Goal: Task Accomplishment & Management: Manage account settings

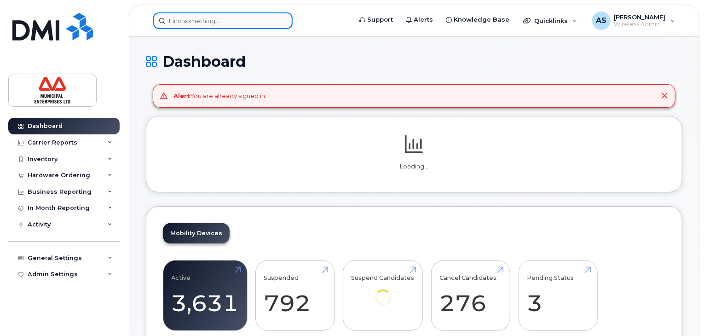
click at [212, 19] on input at bounding box center [222, 20] width 139 height 17
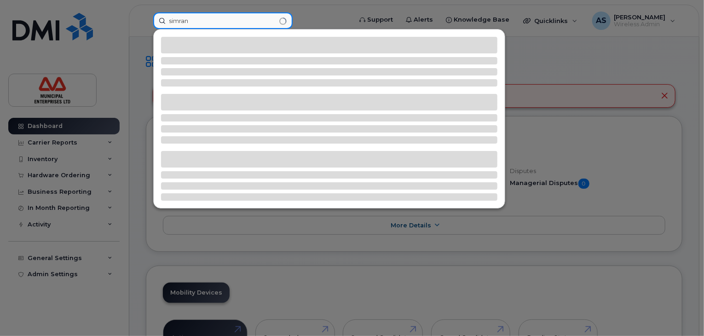
type input "simran"
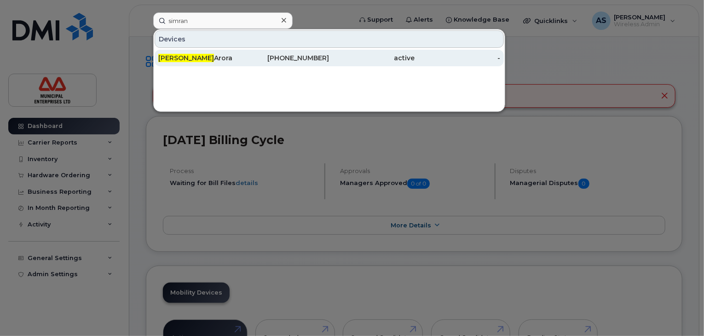
click at [269, 58] on div "[PHONE_NUMBER]" at bounding box center [287, 57] width 86 height 9
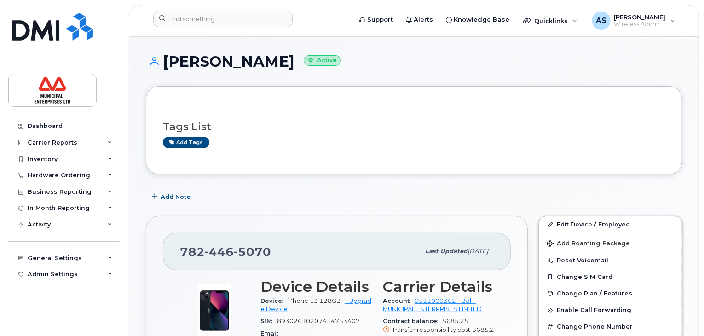
scroll to position [92, 0]
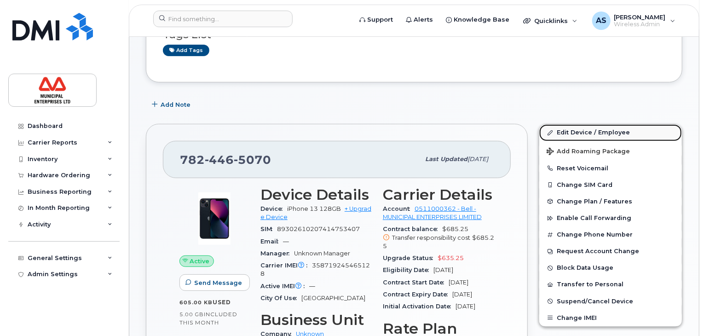
click at [606, 131] on link "Edit Device / Employee" at bounding box center [610, 132] width 143 height 17
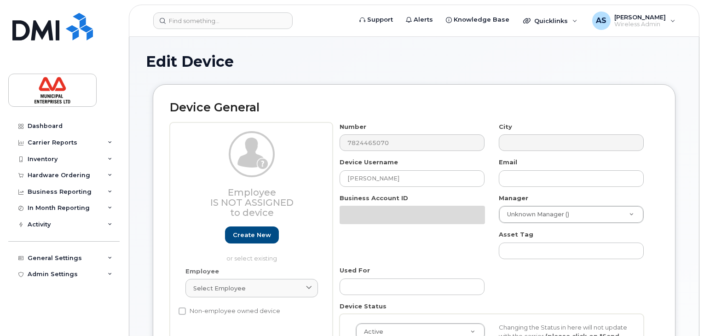
select select "3844586"
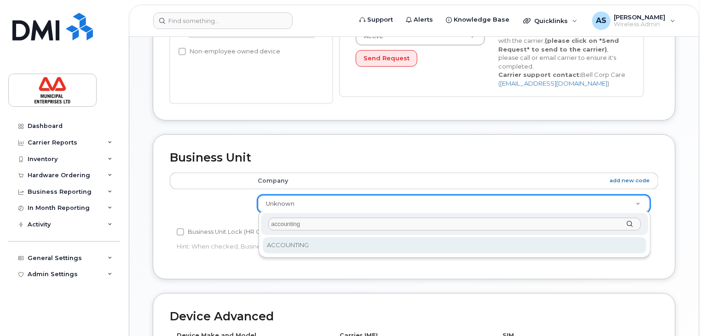
type input "accounting"
select select "3844662"
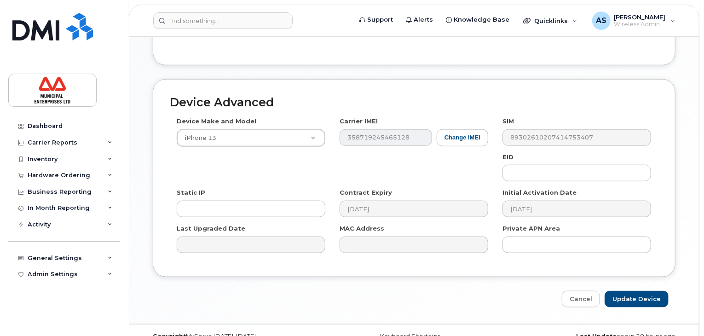
scroll to position [490, 0]
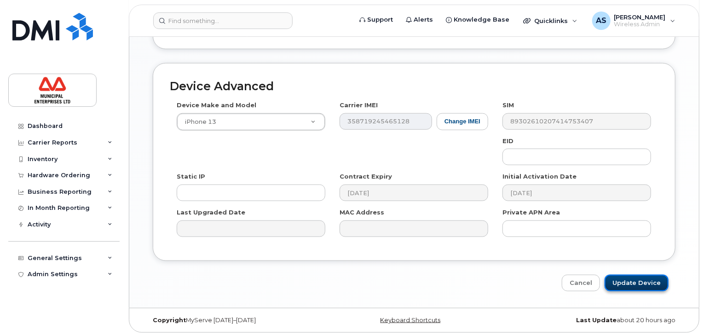
click at [631, 280] on input "Update Device" at bounding box center [637, 283] width 64 height 17
type input "Saving..."
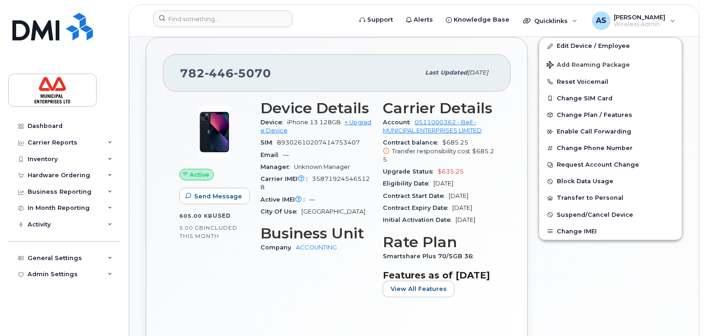
scroll to position [184, 0]
